Goal: Task Accomplishment & Management: Manage account settings

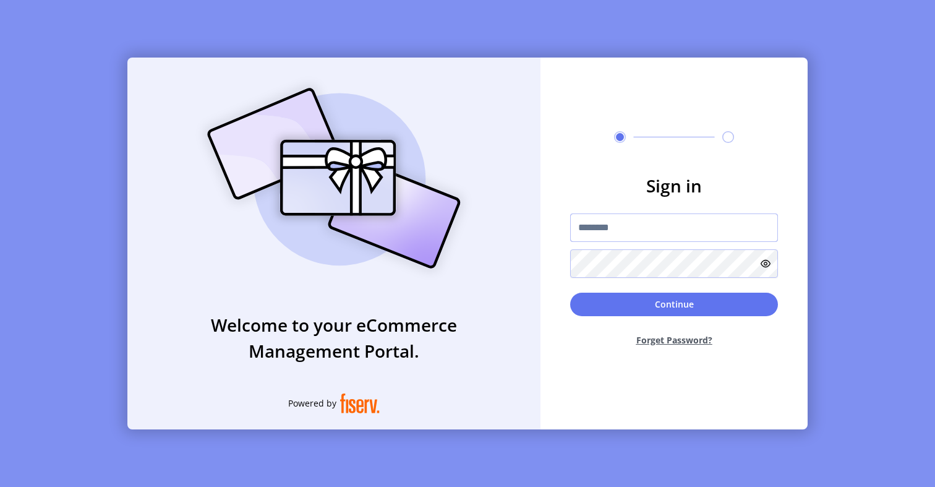
type input "**********"
click at [659, 220] on input "**********" at bounding box center [674, 227] width 208 height 28
click at [627, 147] on div "**********" at bounding box center [673, 244] width 267 height 372
click at [603, 229] on input "**********" at bounding box center [674, 227] width 208 height 28
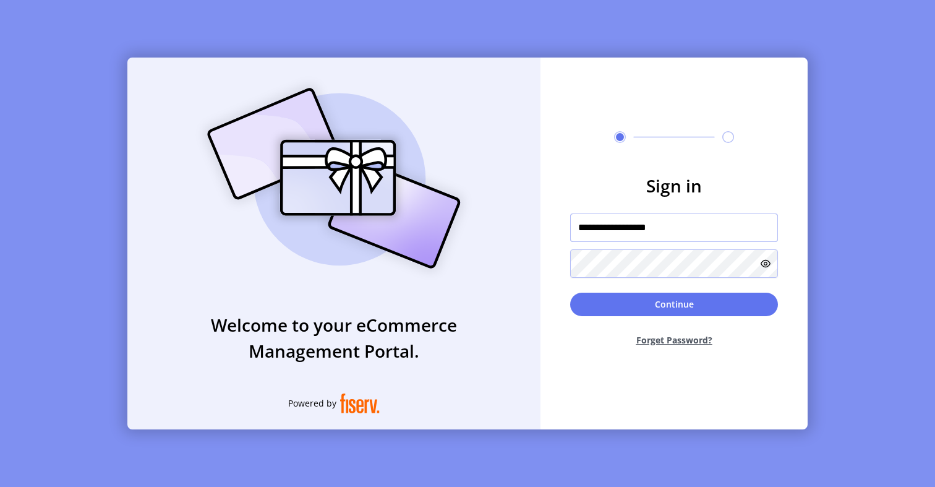
type input "**********"
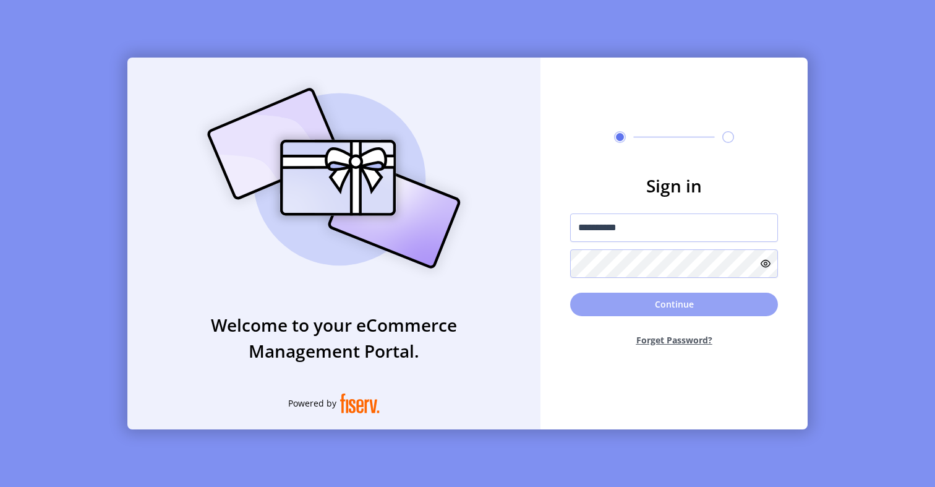
click at [635, 297] on button "Continue" at bounding box center [674, 303] width 208 height 23
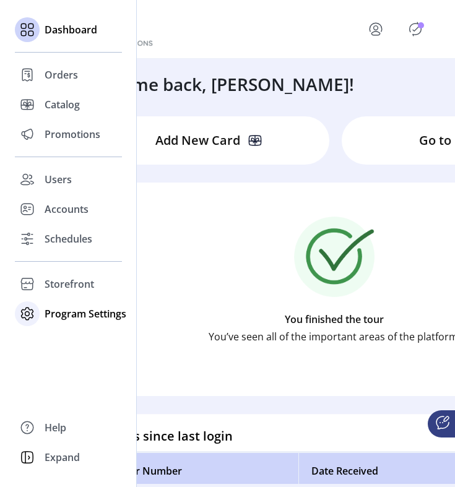
click at [52, 320] on span "Program Settings" at bounding box center [86, 313] width 82 height 15
click at [67, 344] on span "Templates" at bounding box center [69, 338] width 49 height 15
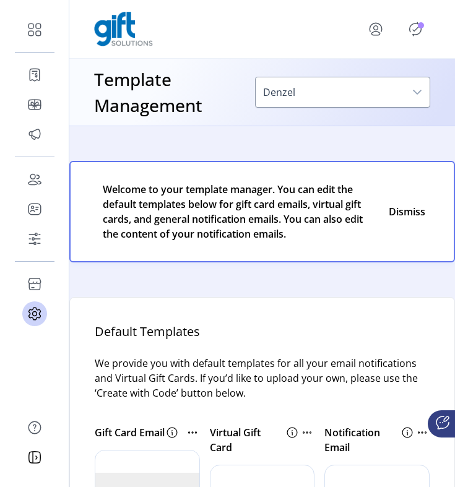
drag, startPoint x: 454, startPoint y: 92, endPoint x: 512, endPoint y: 92, distance: 58.1
click at [455, 92] on html "Dashboard Orders Catalog Promotions Users Accounts Schedules Storefront Configu…" at bounding box center [227, 243] width 455 height 487
click at [455, 100] on html "Dashboard Orders Catalog Promotions Users Accounts Schedules Storefront Configu…" at bounding box center [227, 243] width 455 height 487
drag, startPoint x: 453, startPoint y: 100, endPoint x: 524, endPoint y: 96, distance: 71.2
click at [455, 96] on html "Dashboard Orders Catalog Promotions Users Accounts Schedules Storefront Configu…" at bounding box center [227, 243] width 455 height 487
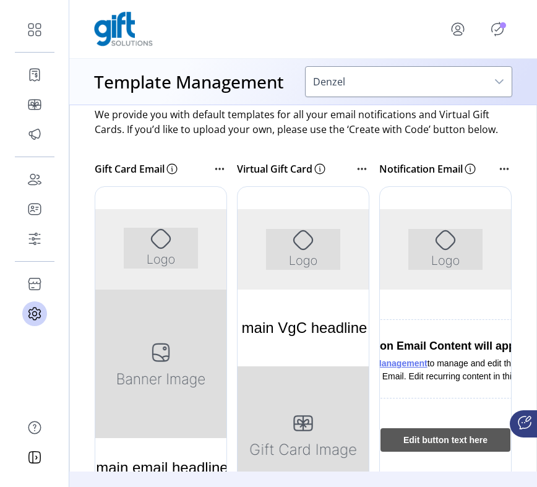
scroll to position [220, 0]
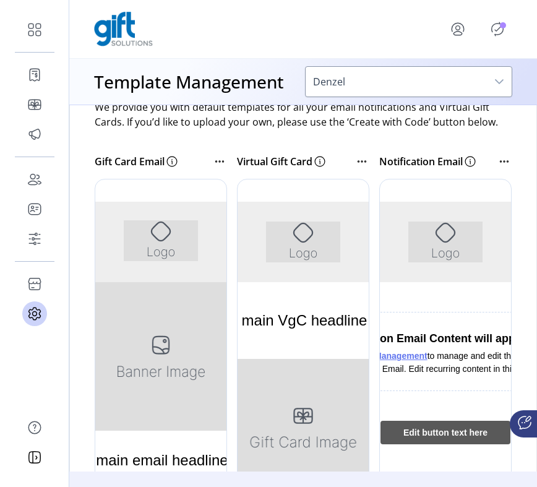
click at [496, 29] on icon "Publisher Panel" at bounding box center [497, 29] width 20 height 20
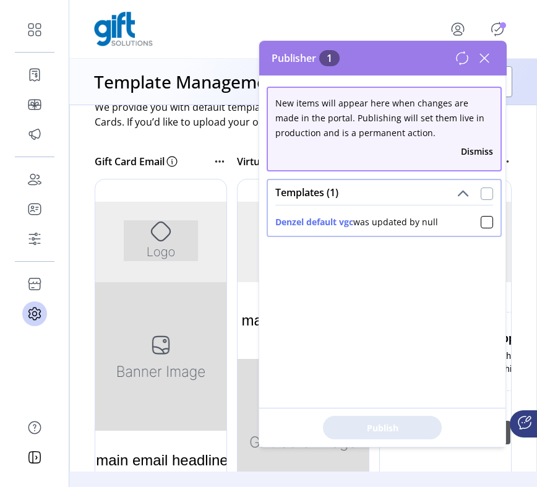
click at [484, 198] on div at bounding box center [486, 193] width 12 height 12
click at [411, 419] on button "Publish 1 Items" at bounding box center [382, 427] width 119 height 23
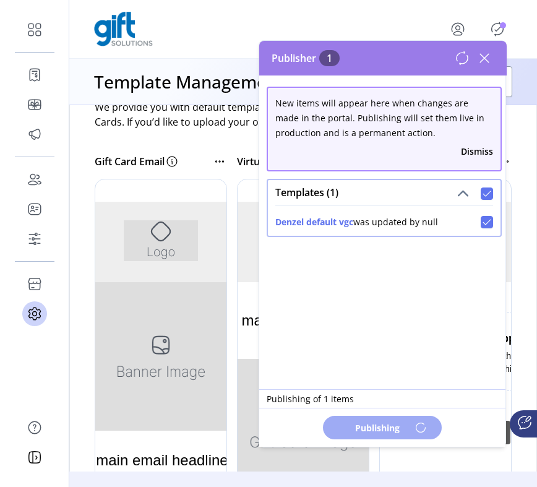
click at [497, 21] on icon "Publisher Panel" at bounding box center [497, 29] width 20 height 20
click at [479, 203] on div "Templates (1)" at bounding box center [384, 192] width 233 height 25
click at [482, 197] on div at bounding box center [486, 193] width 12 height 12
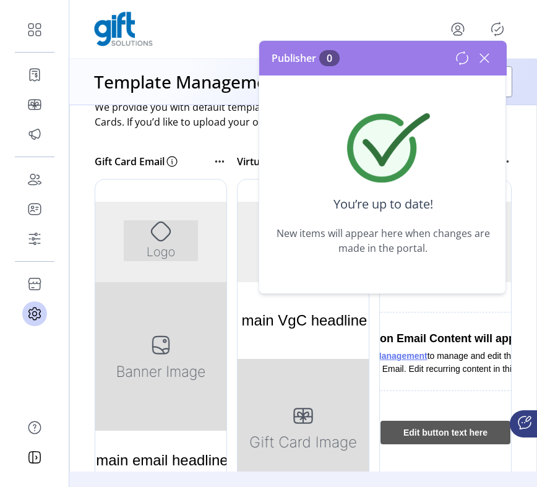
click at [418, 400] on div at bounding box center [445, 364] width 132 height 371
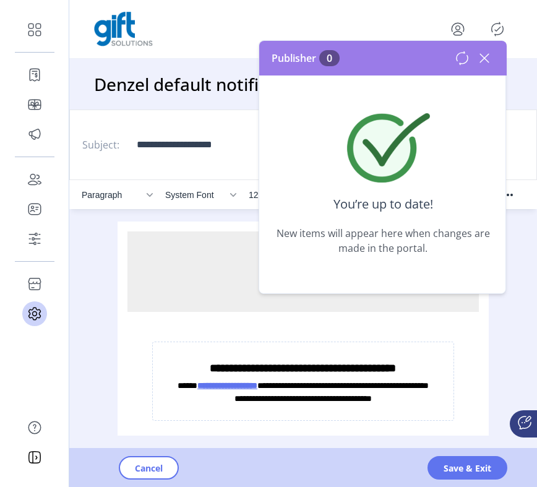
click at [487, 55] on icon at bounding box center [484, 58] width 9 height 9
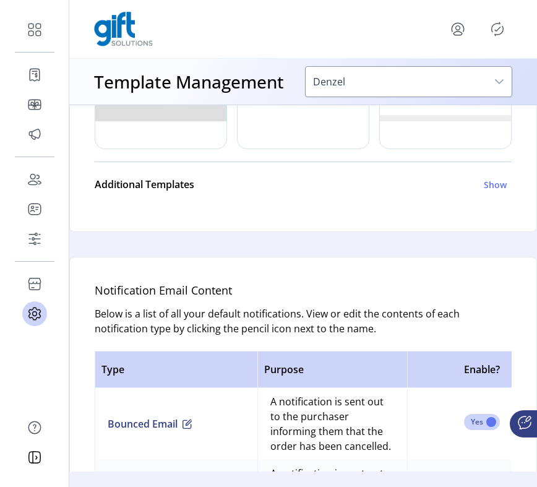
scroll to position [584, 0]
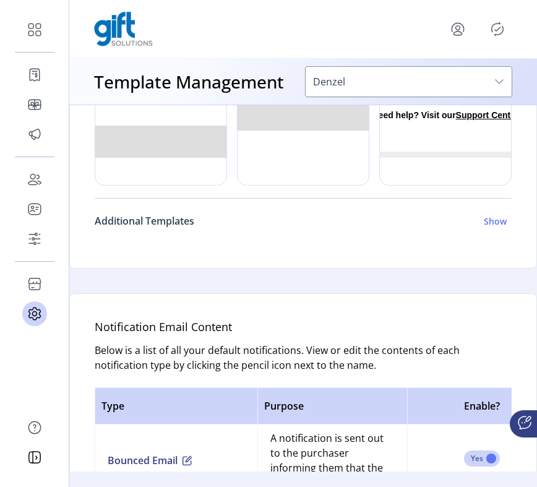
click at [484, 228] on div "Additional Templates Show" at bounding box center [301, 220] width 412 height 15
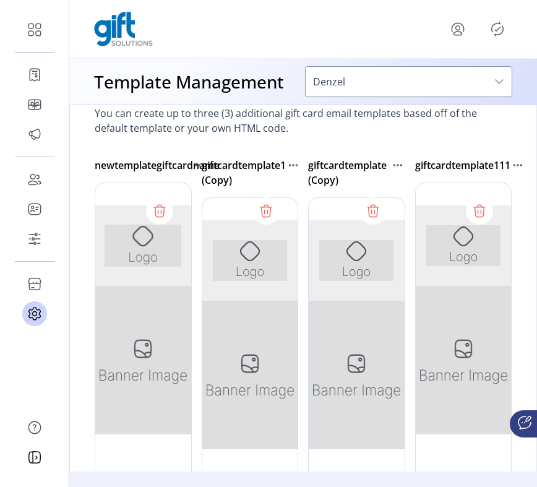
scroll to position [758, 0]
click at [473, 220] on icon at bounding box center [479, 210] width 20 height 20
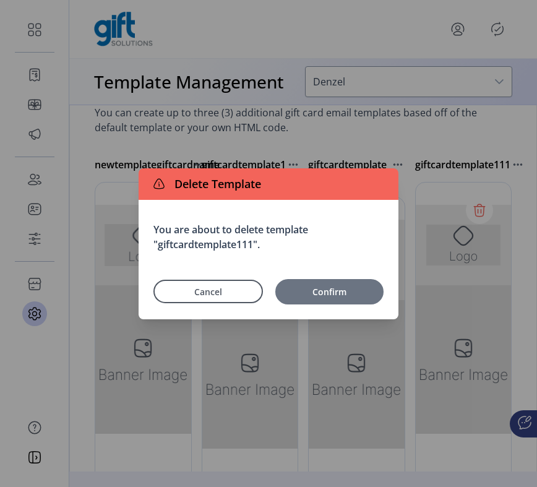
click at [350, 291] on span "Confirm" at bounding box center [329, 291] width 96 height 13
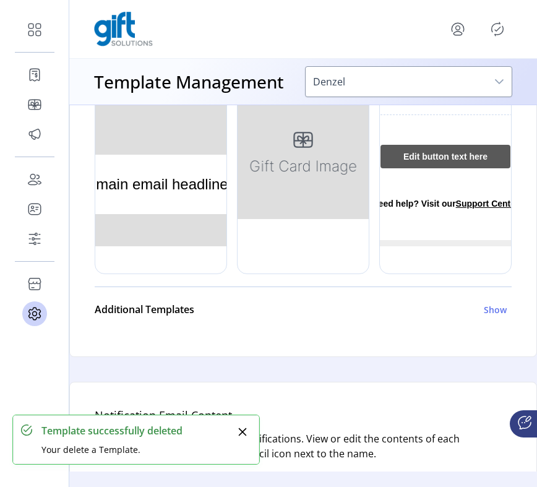
scroll to position [497, 0]
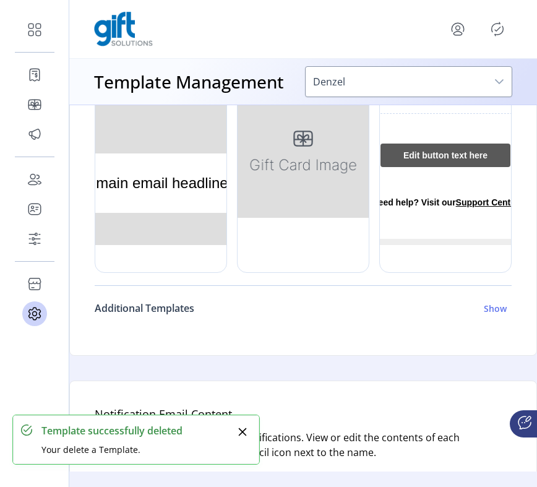
click at [496, 323] on link "Additional Templates Show" at bounding box center [303, 308] width 417 height 30
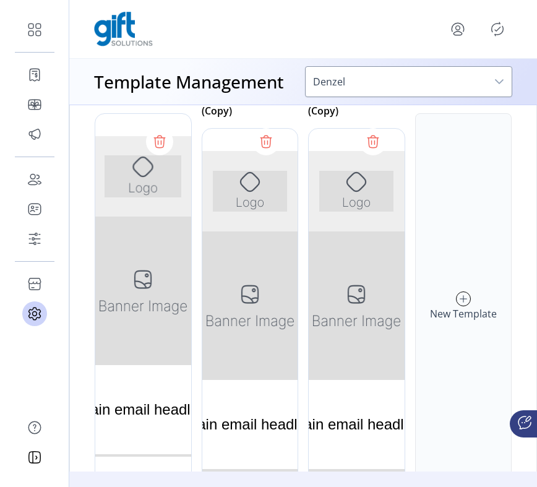
scroll to position [829, 0]
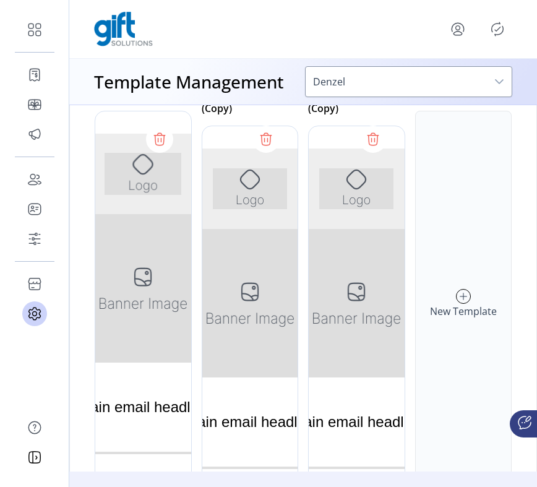
click at [456, 306] on icon at bounding box center [463, 296] width 14 height 20
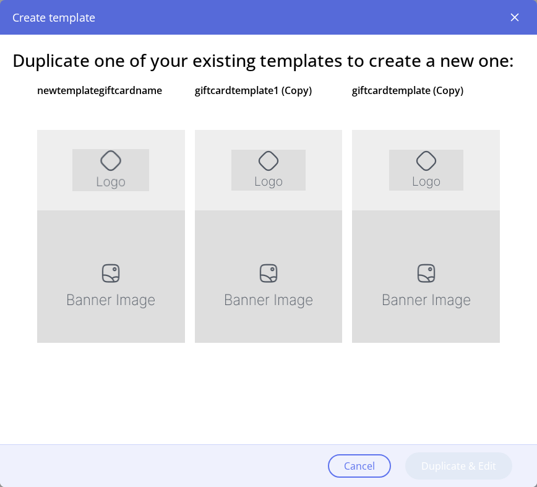
scroll to position [0, 0]
click at [305, 195] on div at bounding box center [269, 293] width 148 height 371
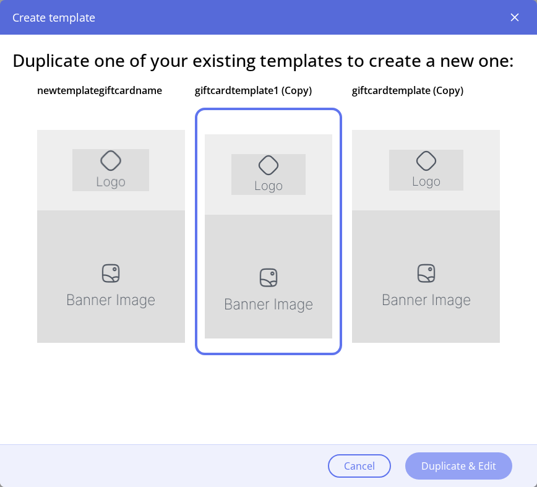
click at [436, 472] on span "Duplicate & Edit" at bounding box center [458, 465] width 75 height 15
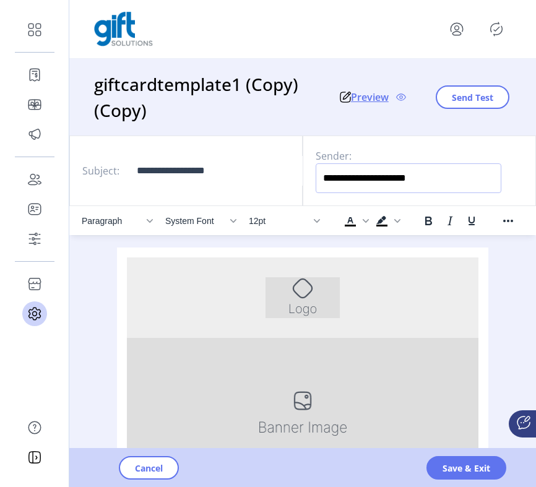
click at [455, 171] on input "**********" at bounding box center [408, 178] width 186 height 30
type input "*"
type input "****"
click at [463, 106] on button "Send Test" at bounding box center [472, 96] width 74 height 23
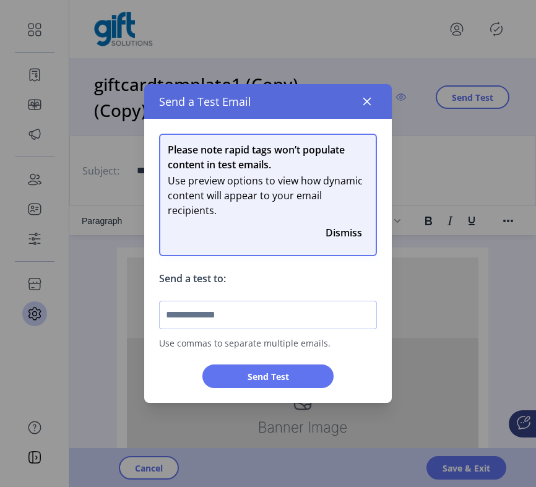
click at [291, 307] on input "text" at bounding box center [268, 315] width 218 height 28
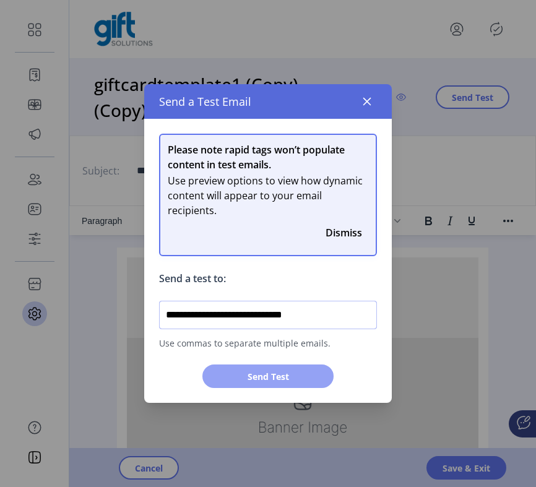
type input "**********"
click at [284, 376] on span "Send Test" at bounding box center [267, 376] width 98 height 13
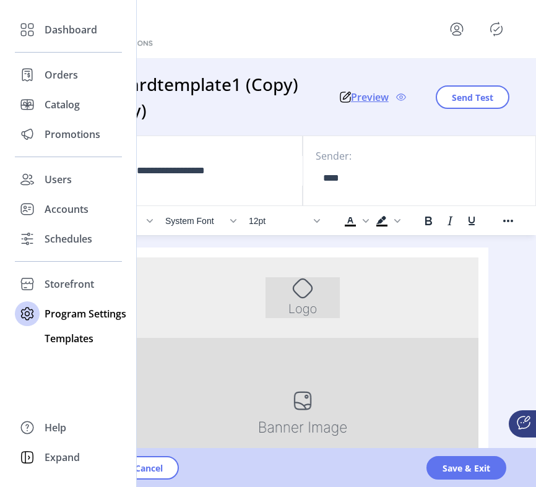
click at [54, 339] on span "Templates" at bounding box center [69, 338] width 49 height 15
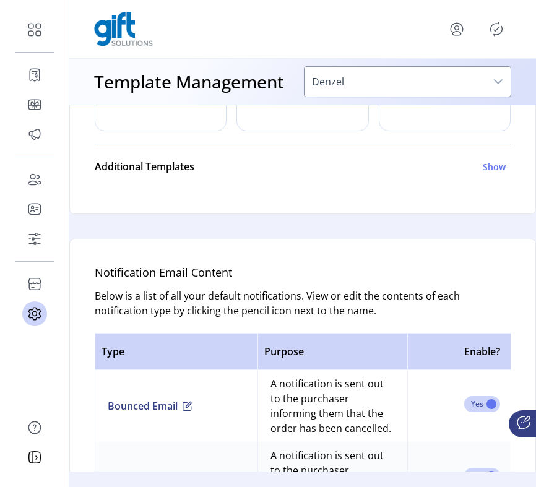
scroll to position [601, 0]
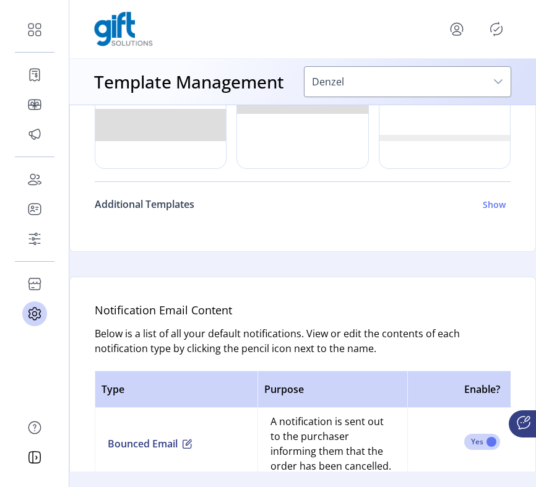
click at [485, 211] on h6 "Show" at bounding box center [493, 204] width 23 height 13
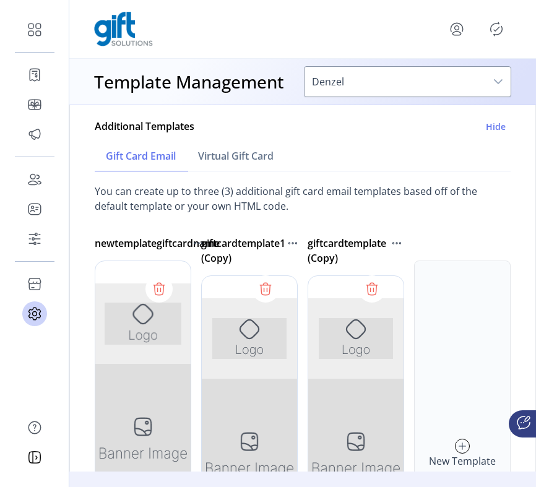
scroll to position [712, 0]
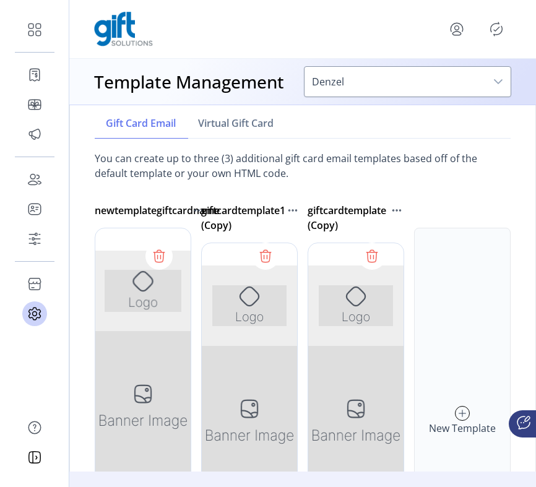
click at [454, 417] on div "New Template" at bounding box center [462, 421] width 96 height 386
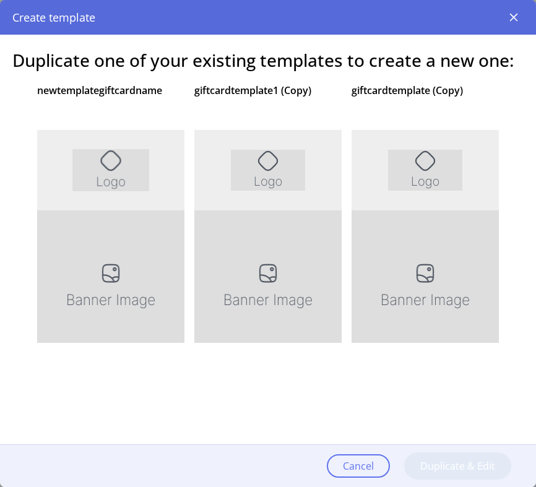
scroll to position [0, 0]
click at [286, 194] on div at bounding box center [267, 293] width 147 height 371
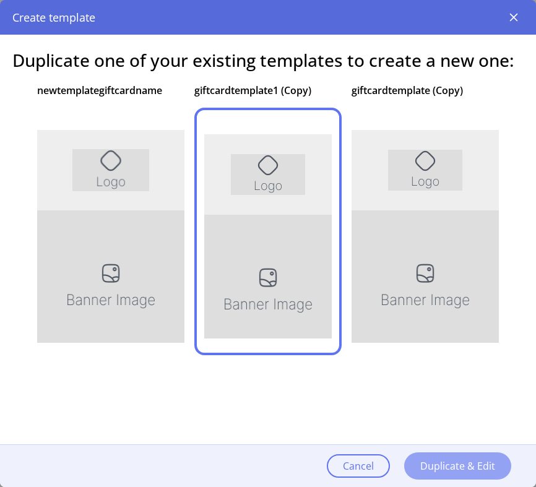
click at [429, 462] on span "Duplicate & Edit" at bounding box center [457, 465] width 75 height 15
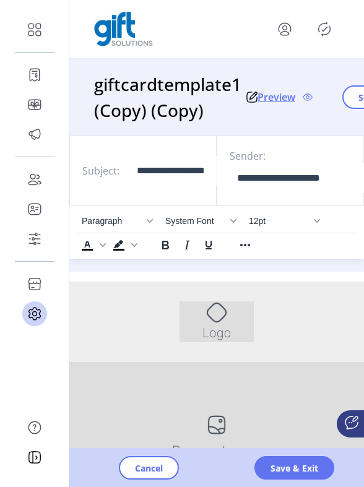
drag, startPoint x: 363, startPoint y: 273, endPoint x: 453, endPoint y: 273, distance: 89.7
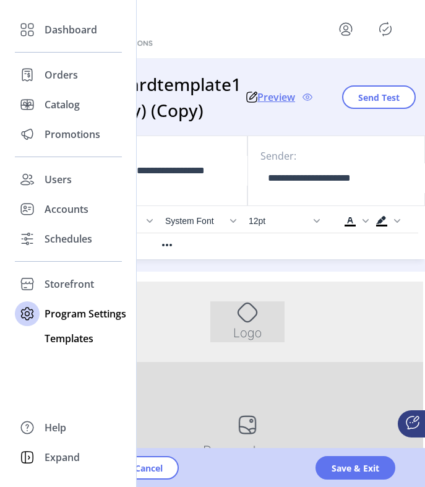
click at [66, 339] on span "Templates" at bounding box center [69, 338] width 49 height 15
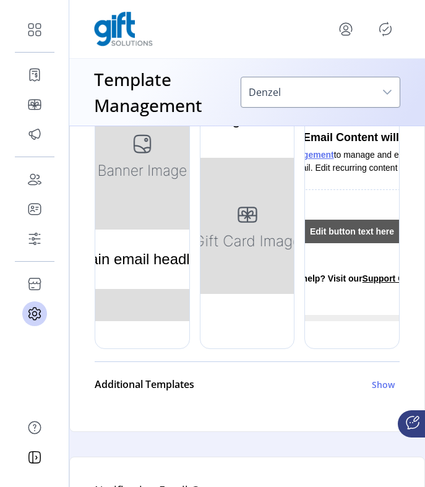
scroll to position [687, 0]
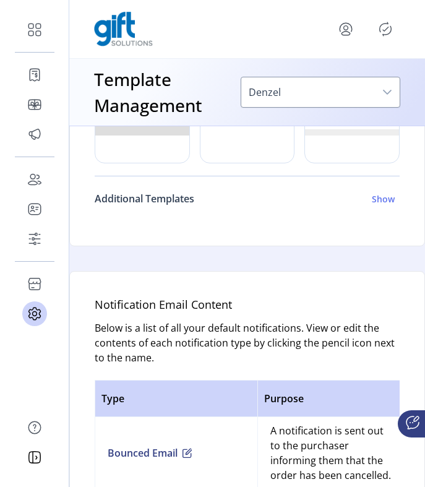
click at [372, 202] on h6 "Show" at bounding box center [383, 198] width 23 height 13
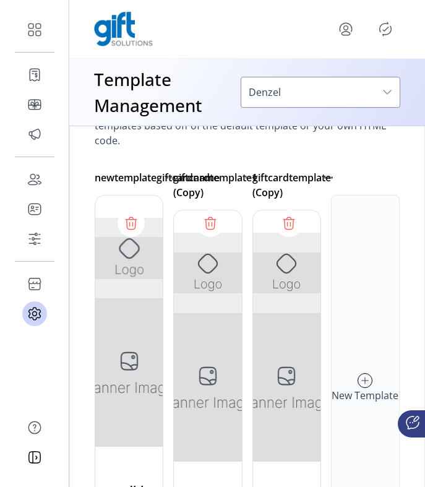
scroll to position [927, 0]
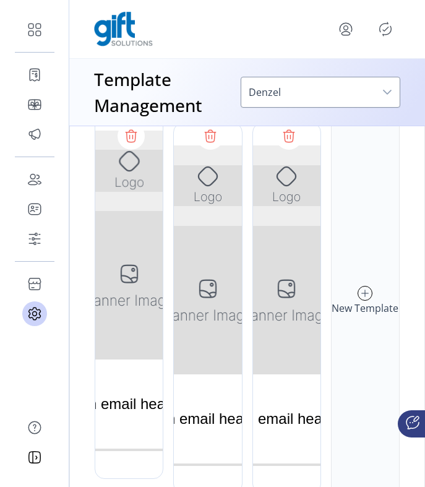
click at [359, 286] on icon at bounding box center [365, 293] width 14 height 20
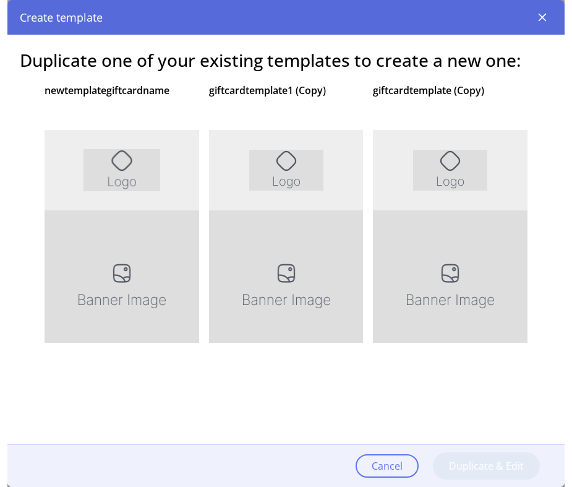
scroll to position [868, 0]
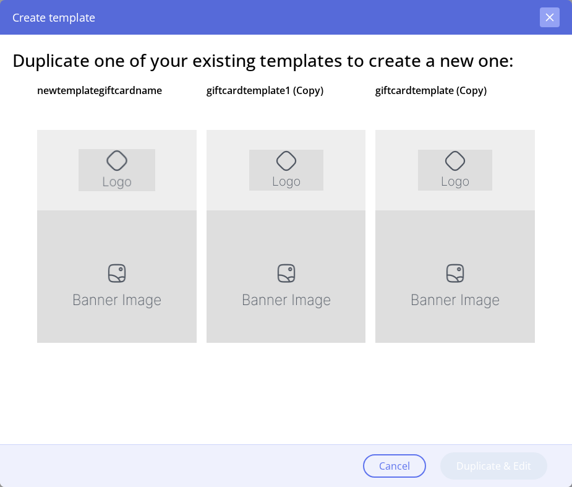
click at [547, 15] on icon "button" at bounding box center [550, 17] width 10 height 10
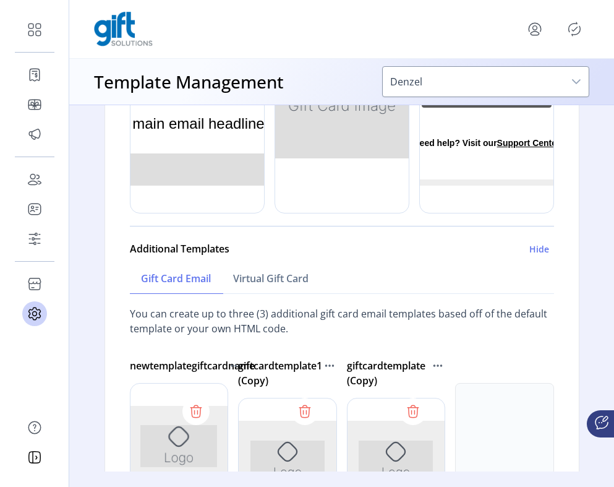
scroll to position [591, 0]
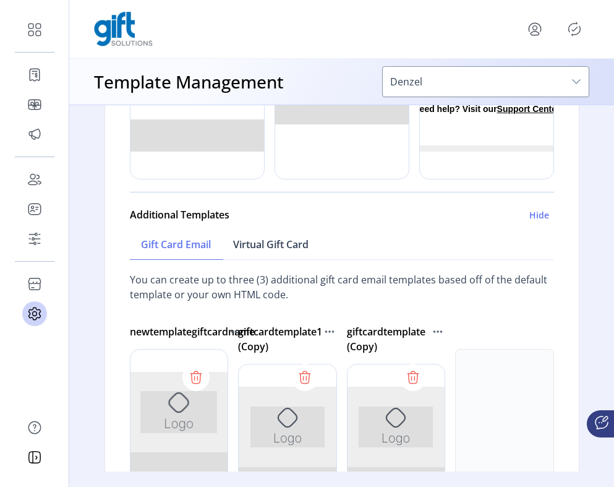
click at [275, 244] on span "Virtual Gift Card" at bounding box center [270, 244] width 75 height 10
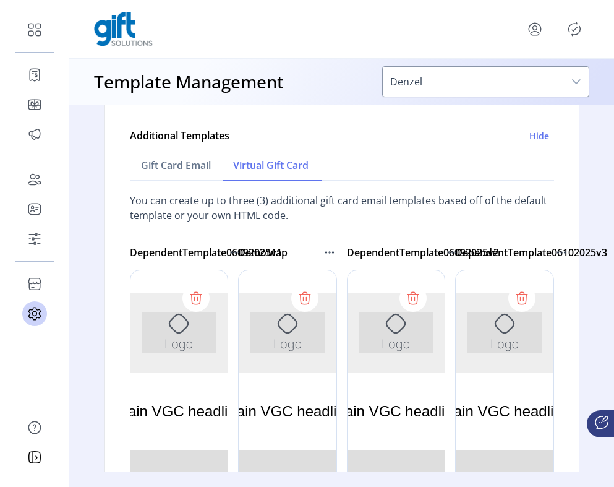
scroll to position [660, 0]
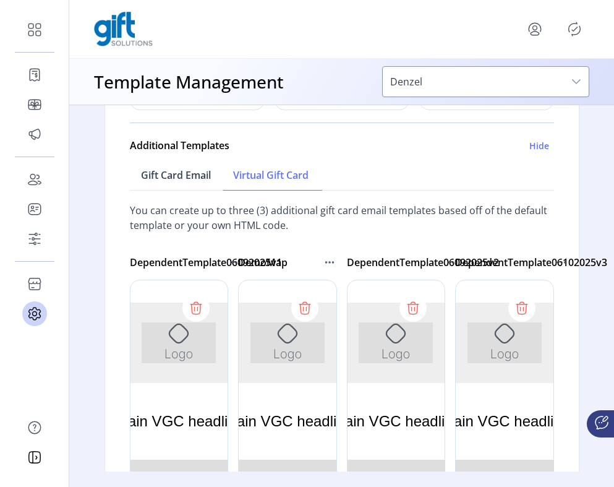
click at [191, 183] on link "Gift Card Email" at bounding box center [176, 175] width 92 height 30
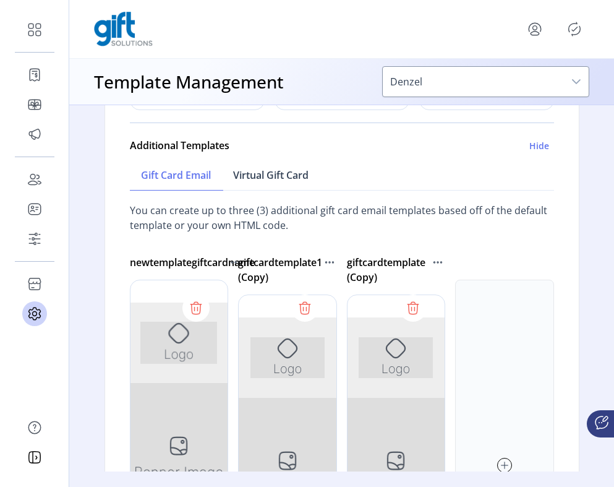
scroll to position [0, 0]
click at [262, 182] on link "Virtual Gift Card" at bounding box center [271, 175] width 98 height 30
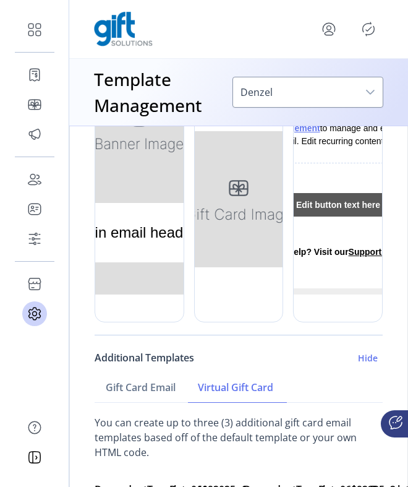
scroll to position [596, 0]
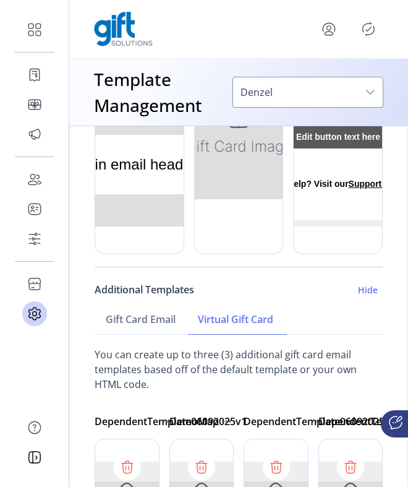
click at [360, 288] on h6 "Hide" at bounding box center [368, 289] width 20 height 13
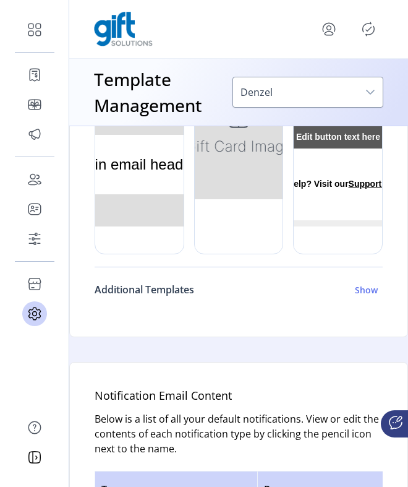
click at [359, 290] on h6 "Show" at bounding box center [366, 289] width 23 height 13
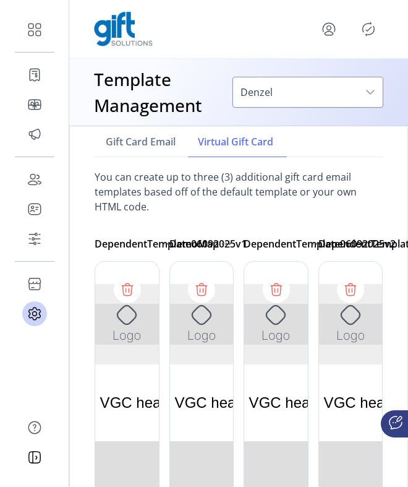
scroll to position [814, 0]
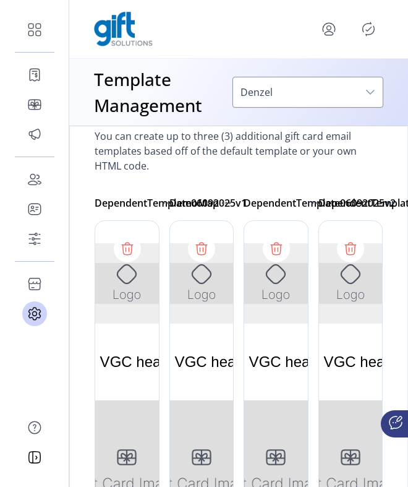
click at [330, 370] on div at bounding box center [350, 405] width 65 height 371
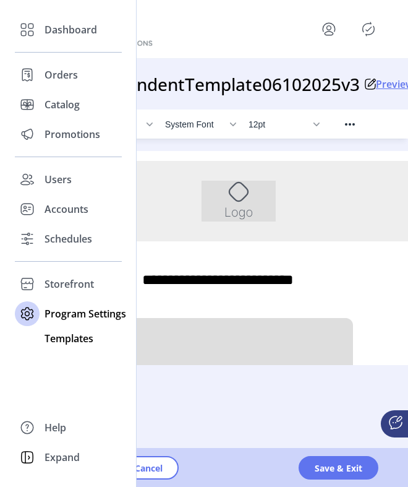
click at [51, 336] on span "Templates" at bounding box center [69, 338] width 49 height 15
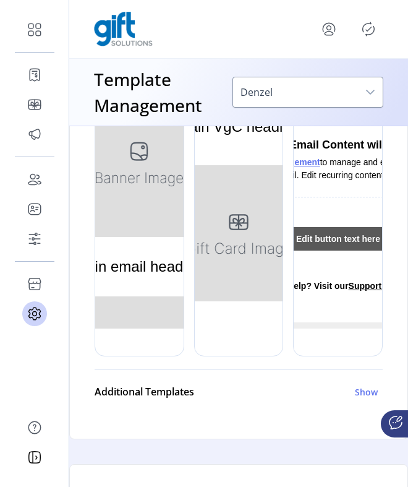
scroll to position [504, 0]
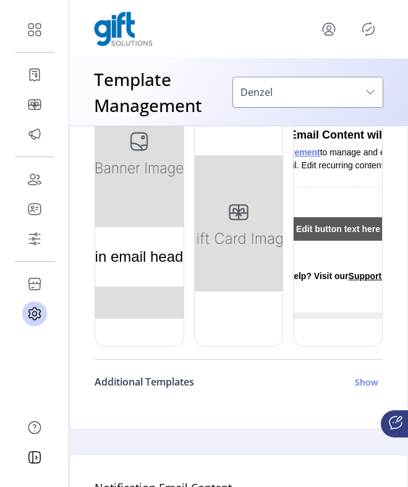
click at [361, 386] on h6 "Show" at bounding box center [366, 381] width 23 height 13
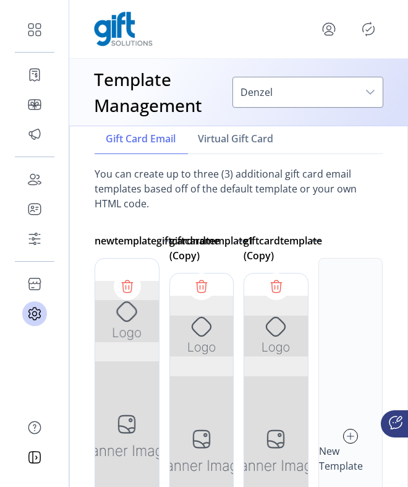
scroll to position [802, 0]
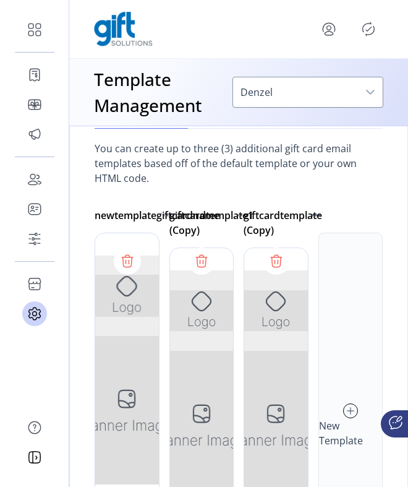
click at [344, 413] on icon at bounding box center [351, 411] width 14 height 20
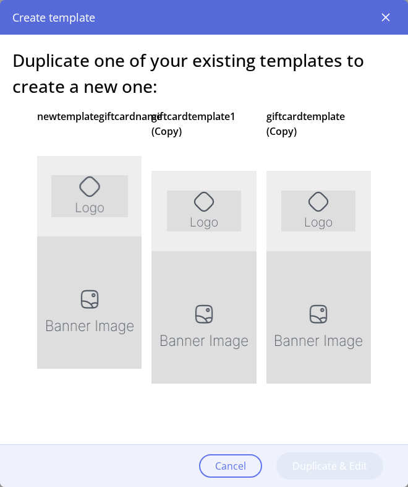
scroll to position [0, 0]
click at [230, 202] on div at bounding box center [204, 333] width 105 height 371
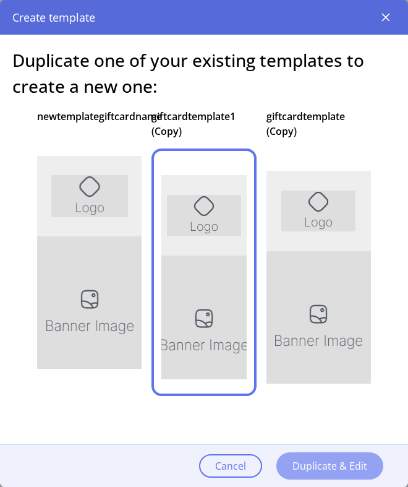
click at [303, 460] on span "Duplicate & Edit" at bounding box center [329, 465] width 75 height 15
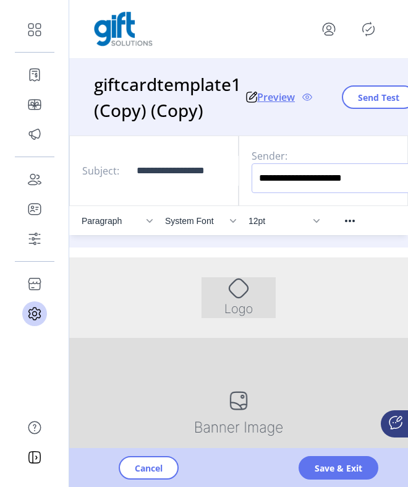
click at [312, 175] on input "**********" at bounding box center [345, 178] width 186 height 30
drag, startPoint x: 373, startPoint y: 177, endPoint x: 250, endPoint y: 177, distance: 123.1
click at [250, 177] on div "**********" at bounding box center [323, 170] width 169 height 70
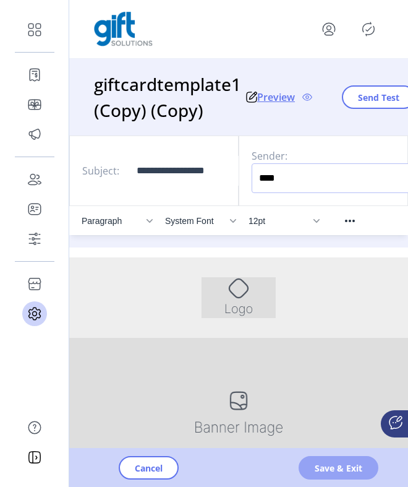
type input "****"
click at [341, 471] on span "Save & Exit" at bounding box center [339, 467] width 48 height 13
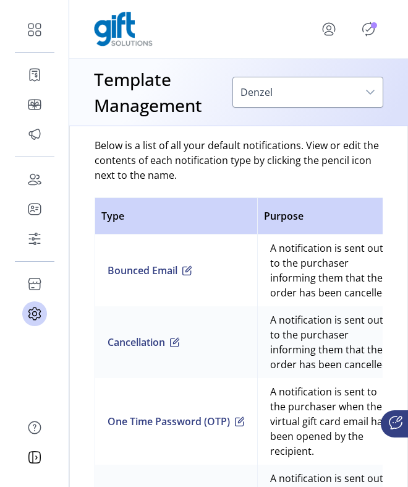
scroll to position [686, 0]
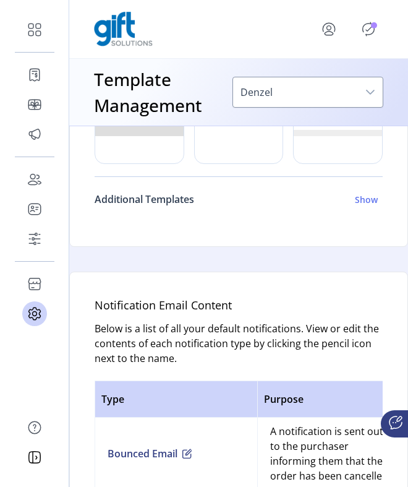
click at [359, 203] on h6 "Show" at bounding box center [366, 199] width 23 height 13
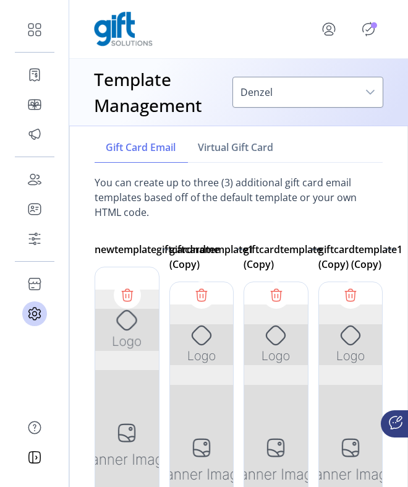
scroll to position [809, 0]
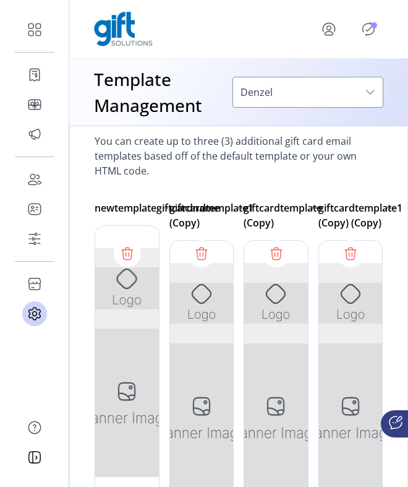
click at [353, 329] on div at bounding box center [350, 425] width 65 height 371
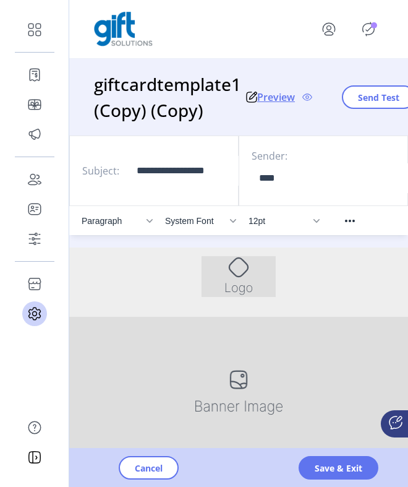
scroll to position [28, 0]
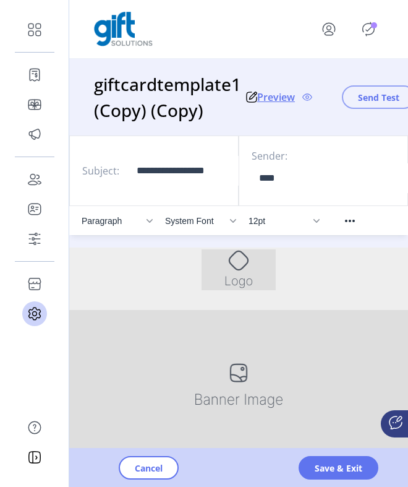
click at [362, 104] on button "Send Test" at bounding box center [379, 96] width 74 height 23
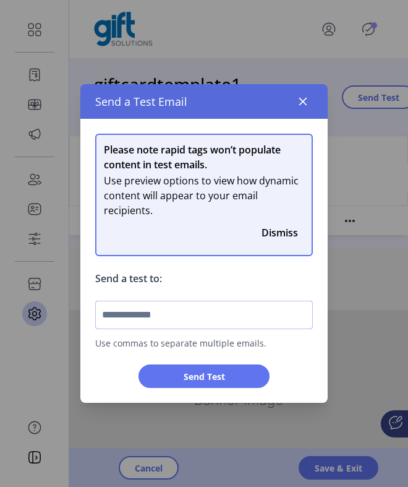
click at [224, 319] on input "text" at bounding box center [204, 315] width 218 height 28
type input "**********"
click at [305, 101] on icon "button" at bounding box center [303, 101] width 10 height 10
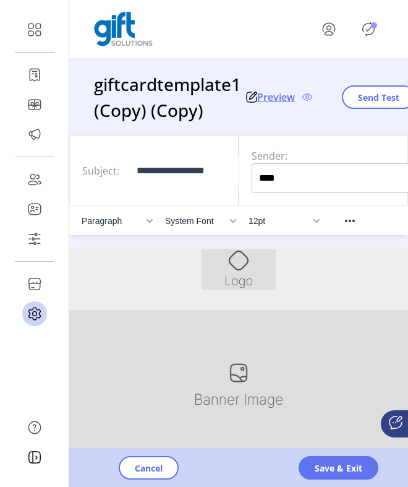
click at [289, 182] on input "****" at bounding box center [345, 178] width 186 height 30
type input "*"
type input "****"
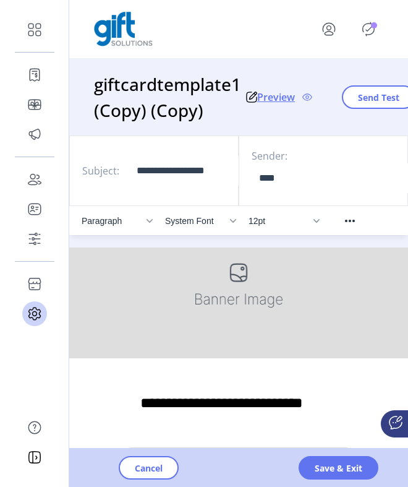
scroll to position [129, 0]
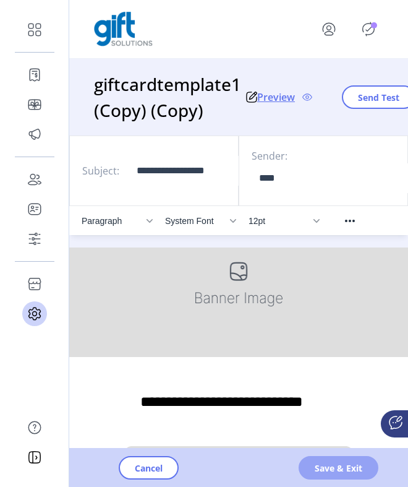
click at [358, 473] on span "Save & Exit" at bounding box center [339, 467] width 48 height 13
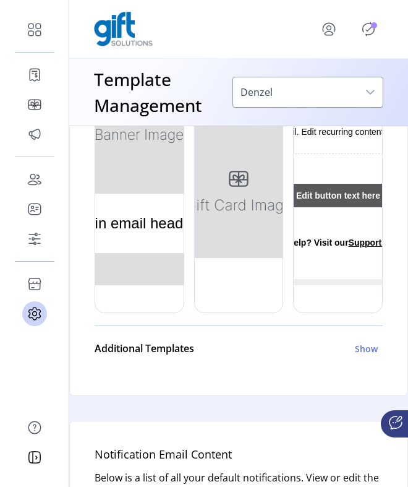
scroll to position [498, 0]
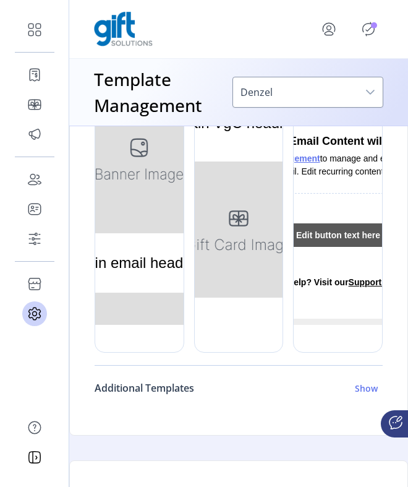
click at [362, 382] on h6 "Show" at bounding box center [366, 388] width 23 height 13
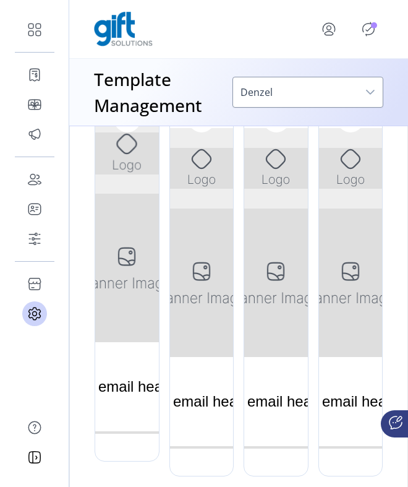
scroll to position [1046, 0]
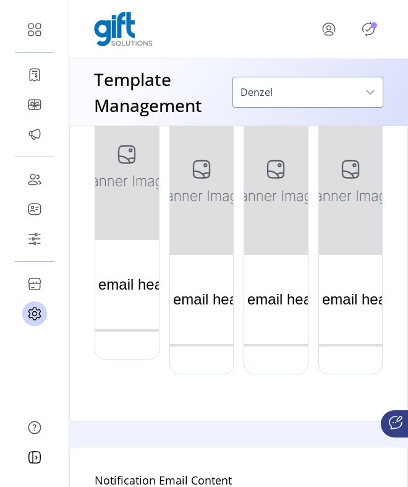
click at [345, 258] on div at bounding box center [350, 188] width 65 height 371
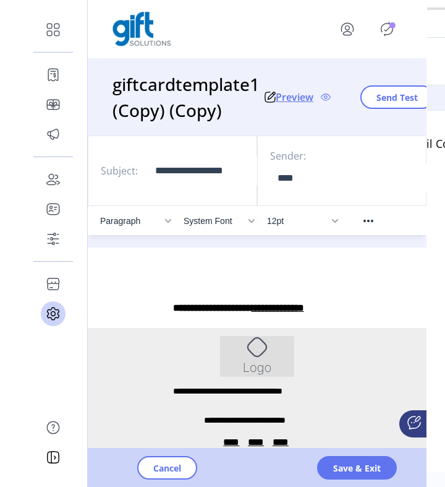
scroll to position [850, 0]
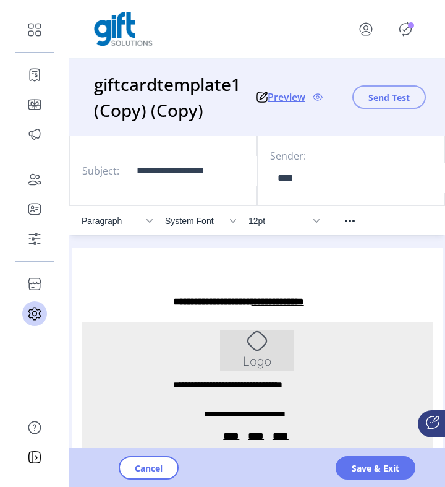
click at [393, 100] on span "Send Test" at bounding box center [389, 97] width 41 height 13
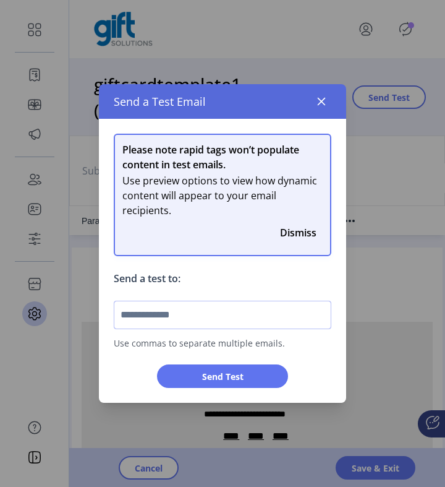
click at [276, 304] on input "text" at bounding box center [223, 315] width 218 height 28
click at [323, 104] on icon "button" at bounding box center [322, 102] width 8 height 8
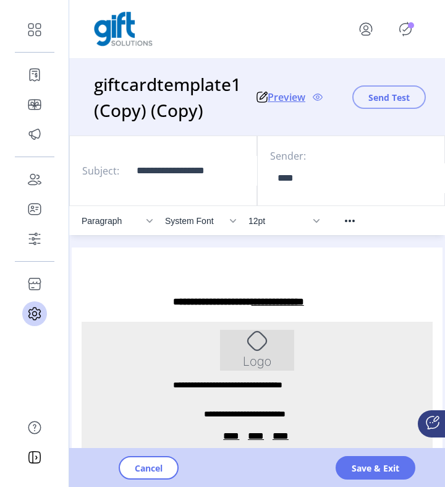
click at [408, 94] on span "Send Test" at bounding box center [389, 97] width 41 height 13
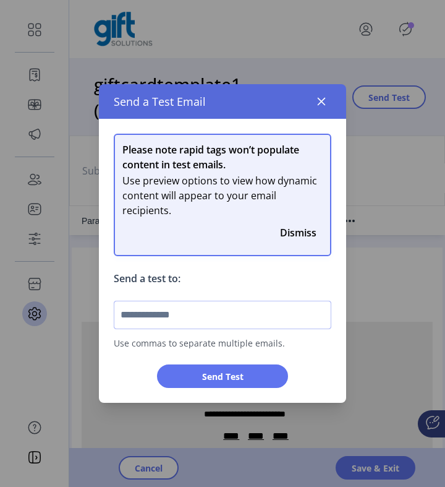
click at [210, 315] on input "text" at bounding box center [223, 315] width 218 height 28
type input "**********"
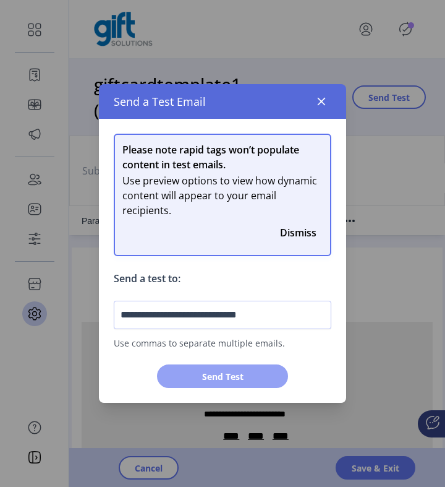
click at [249, 377] on span "Send Test" at bounding box center [222, 376] width 98 height 13
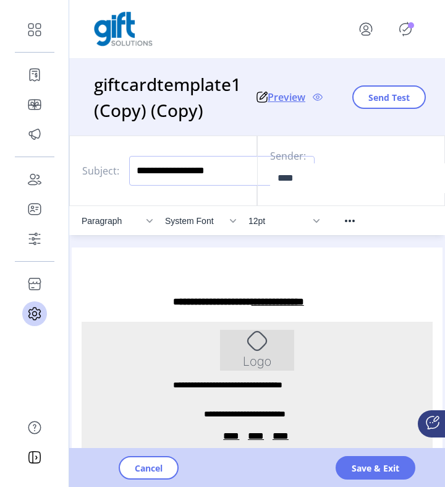
click at [213, 178] on input "**********" at bounding box center [222, 171] width 186 height 30
type input "*"
click at [176, 178] on input "*" at bounding box center [222, 171] width 186 height 30
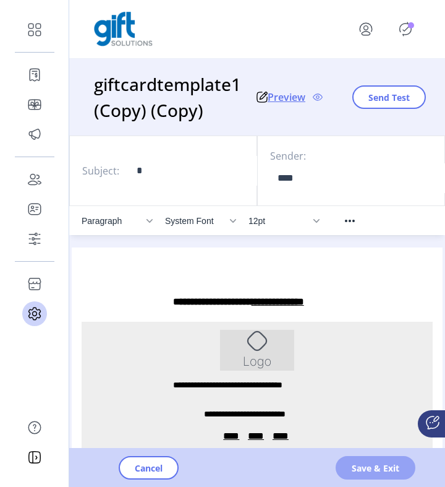
click at [353, 466] on span "Save & Exit" at bounding box center [376, 467] width 48 height 13
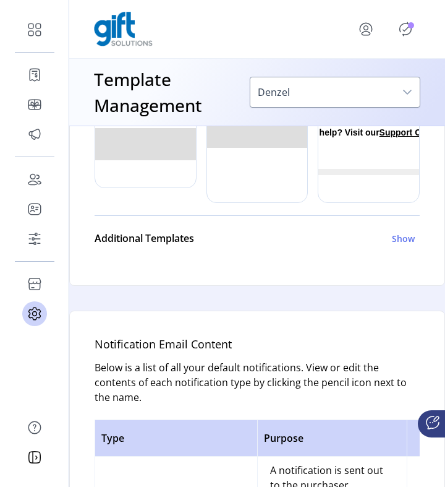
scroll to position [647, 0]
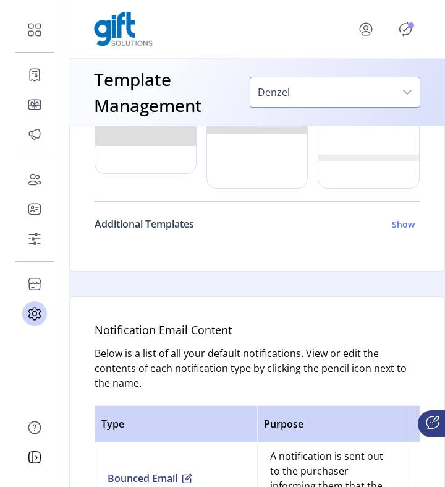
click at [402, 225] on h6 "Show" at bounding box center [403, 224] width 23 height 13
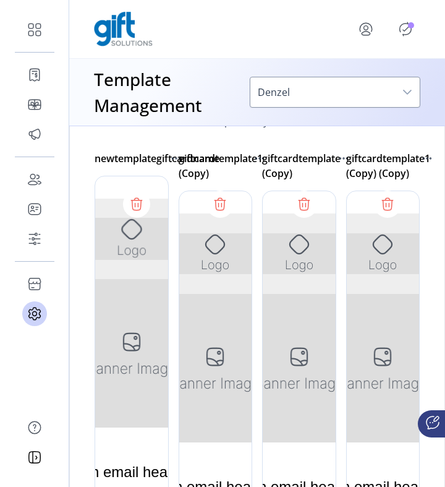
scroll to position [849, 0]
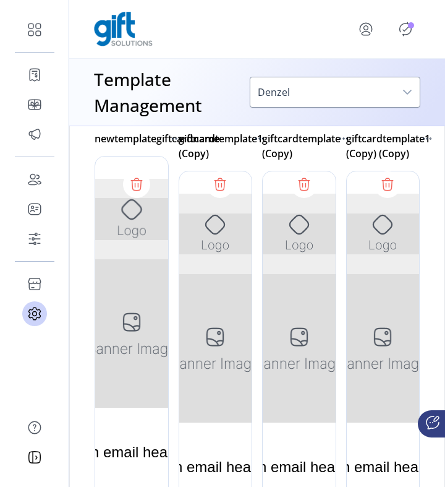
click at [375, 252] on div at bounding box center [383, 356] width 74 height 371
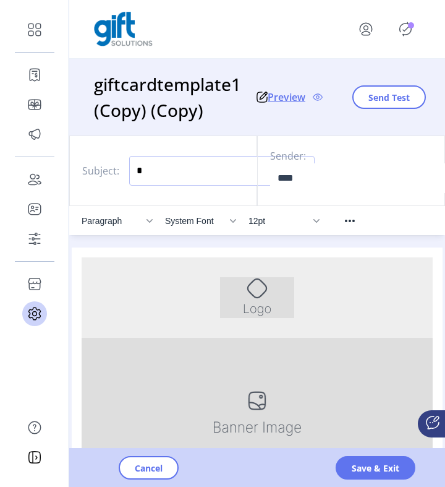
click at [164, 177] on input "*" at bounding box center [222, 171] width 186 height 30
type input "***"
click at [362, 459] on button "Save & Exit" at bounding box center [376, 467] width 80 height 23
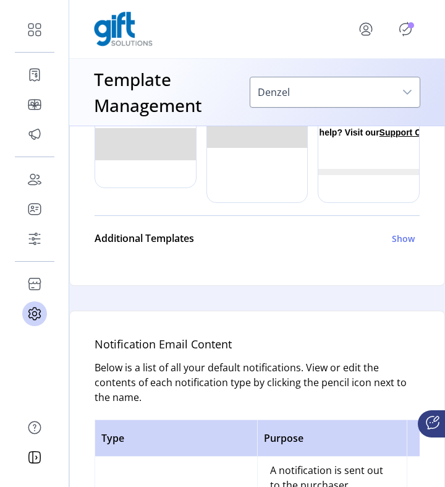
scroll to position [547, 0]
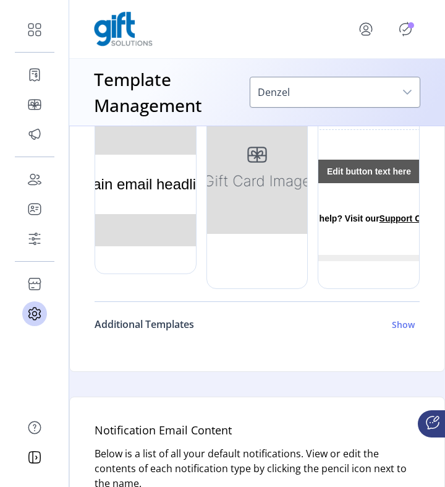
click at [403, 329] on h6 "Show" at bounding box center [403, 324] width 23 height 13
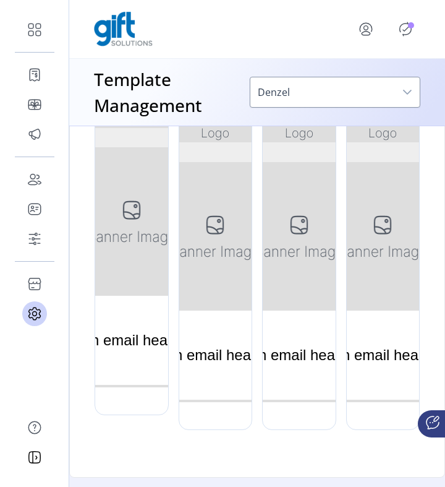
scroll to position [960, 0]
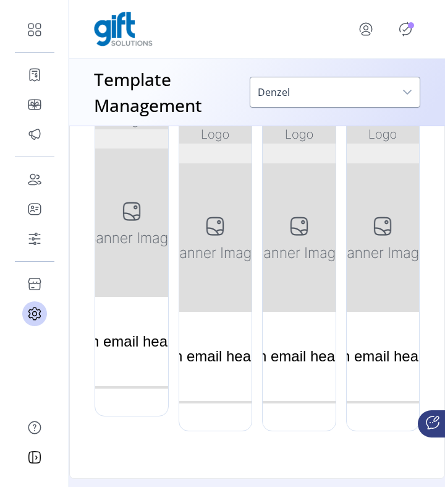
click at [378, 272] on div at bounding box center [383, 245] width 74 height 371
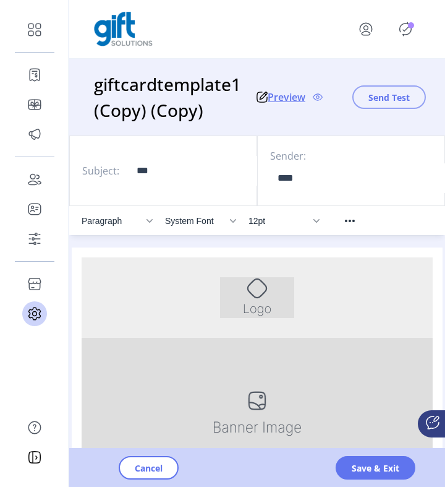
click at [369, 94] on span "Send Test" at bounding box center [389, 97] width 41 height 13
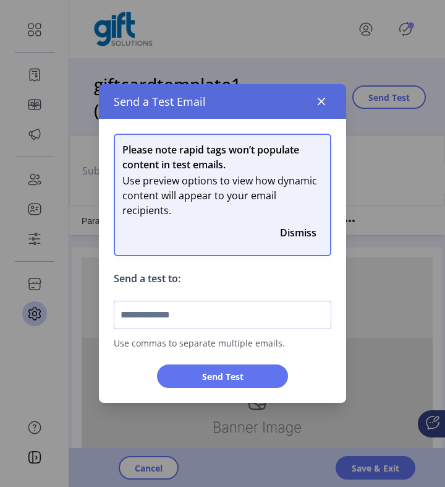
click at [258, 309] on input "text" at bounding box center [223, 315] width 218 height 28
type input "**********"
click at [321, 103] on icon "button" at bounding box center [322, 101] width 10 height 10
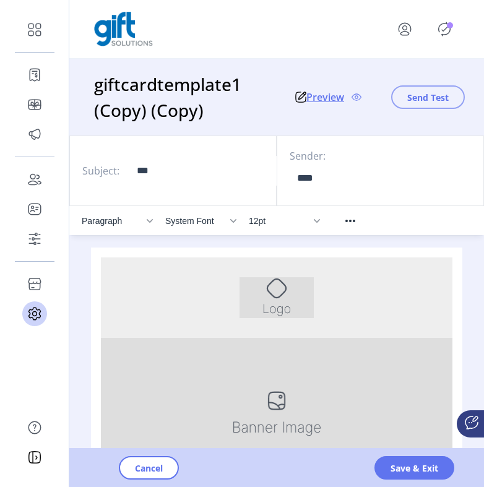
click at [429, 95] on span "Send Test" at bounding box center [427, 97] width 41 height 13
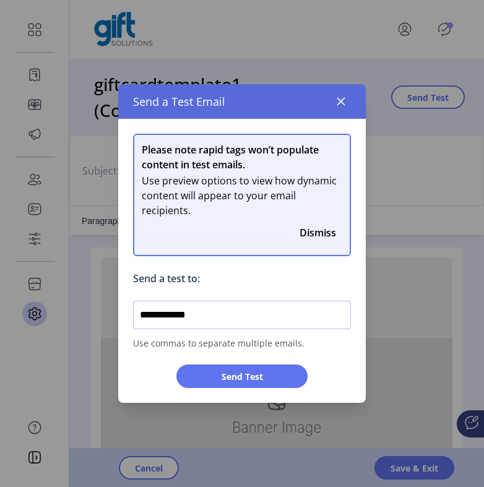
click at [223, 319] on input "**********" at bounding box center [242, 315] width 218 height 28
drag, startPoint x: 296, startPoint y: 314, endPoint x: 249, endPoint y: 316, distance: 46.4
click at [249, 317] on input "**********" at bounding box center [242, 315] width 218 height 28
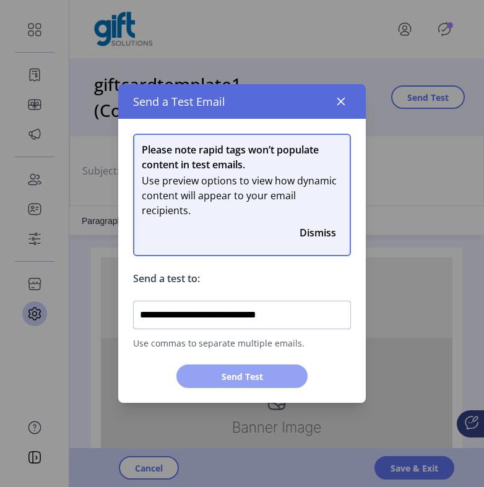
type input "**********"
click at [250, 378] on span "Send Test" at bounding box center [241, 376] width 98 height 13
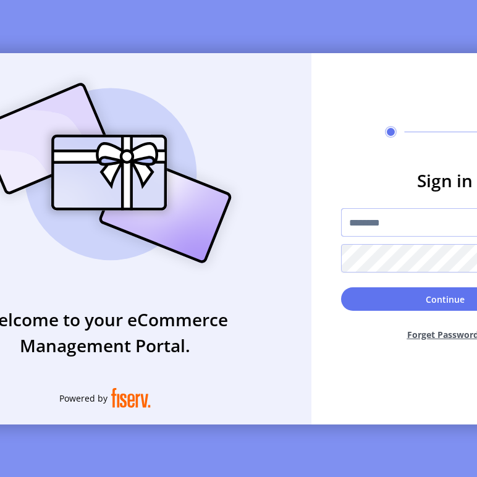
type input "**********"
